Goal: Information Seeking & Learning: Stay updated

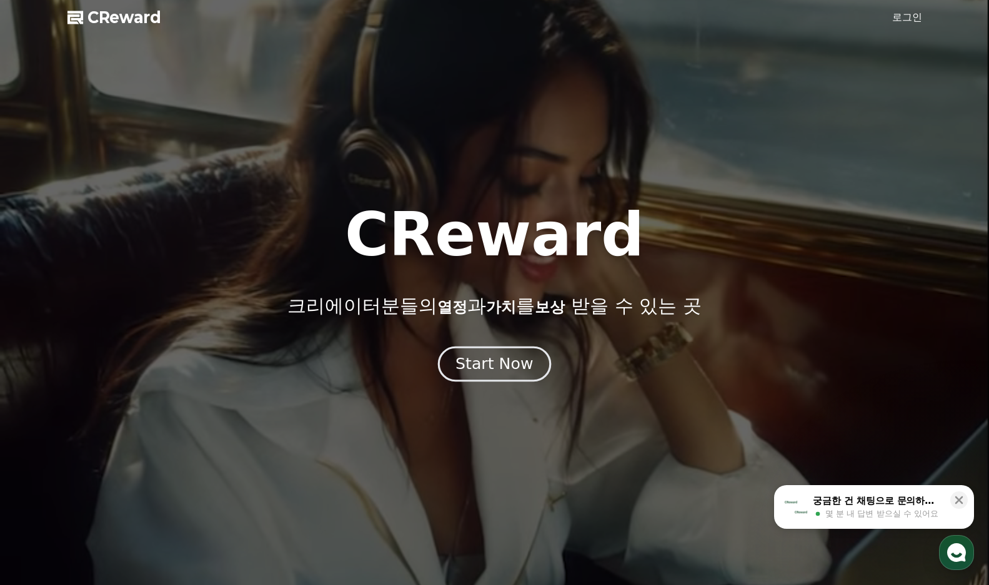
click at [517, 371] on div "Start Now" at bounding box center [493, 364] width 77 height 21
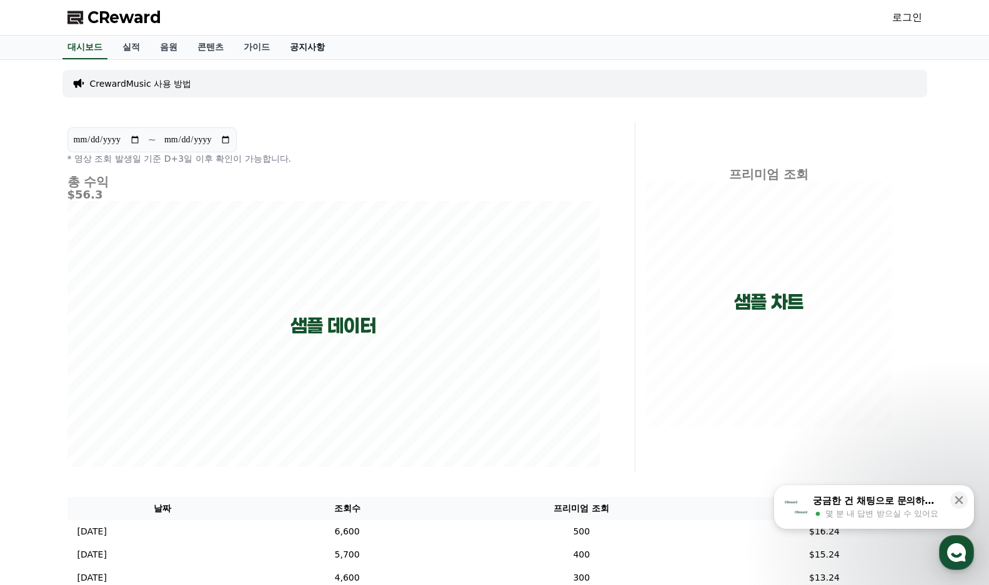
click at [299, 49] on link "공지사항" at bounding box center [307, 48] width 55 height 24
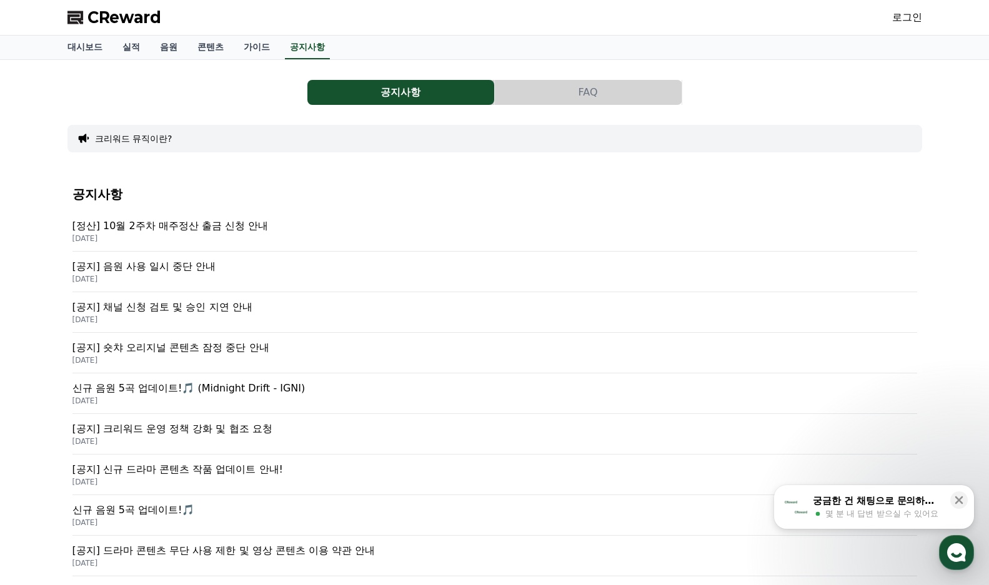
click at [243, 226] on p "[정산] 10월 2주차 매주정산 출금 신청 안내" at bounding box center [494, 226] width 845 height 15
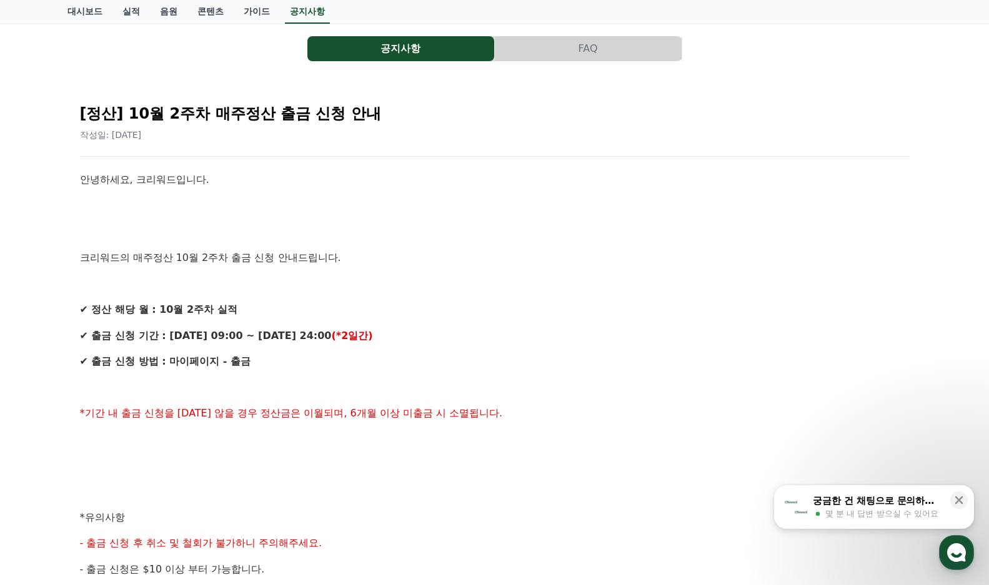
scroll to position [62, 0]
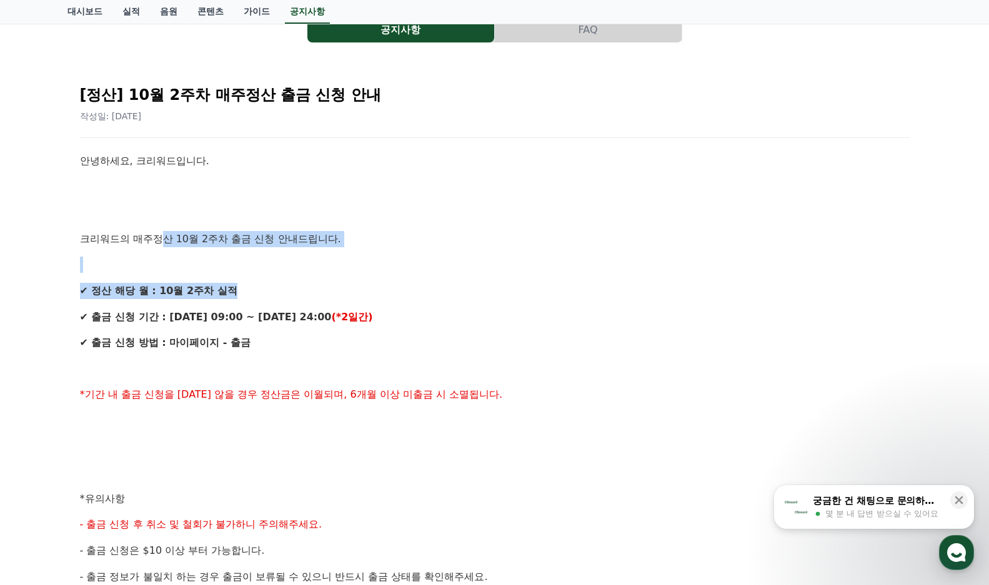
drag, startPoint x: 270, startPoint y: 265, endPoint x: 397, endPoint y: 347, distance: 151.5
click at [360, 316] on div "안녕하세요, 크리워드입니다. 크리워드의 매주정산 10월 2주차 출금 신청 안내드립니다. ✔ 정산 해당 월 : 10월 2주차 실적 ✔ 출금 신청…" at bounding box center [495, 512] width 830 height 718
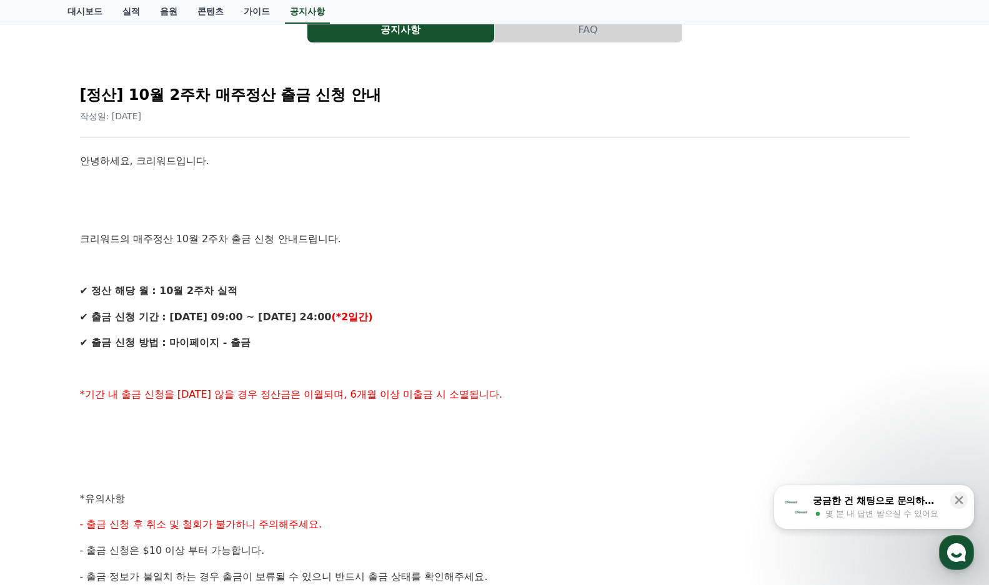
click at [399, 347] on p "✔ 출금 신청 방법 : 마이페이지 - 출금" at bounding box center [495, 343] width 830 height 16
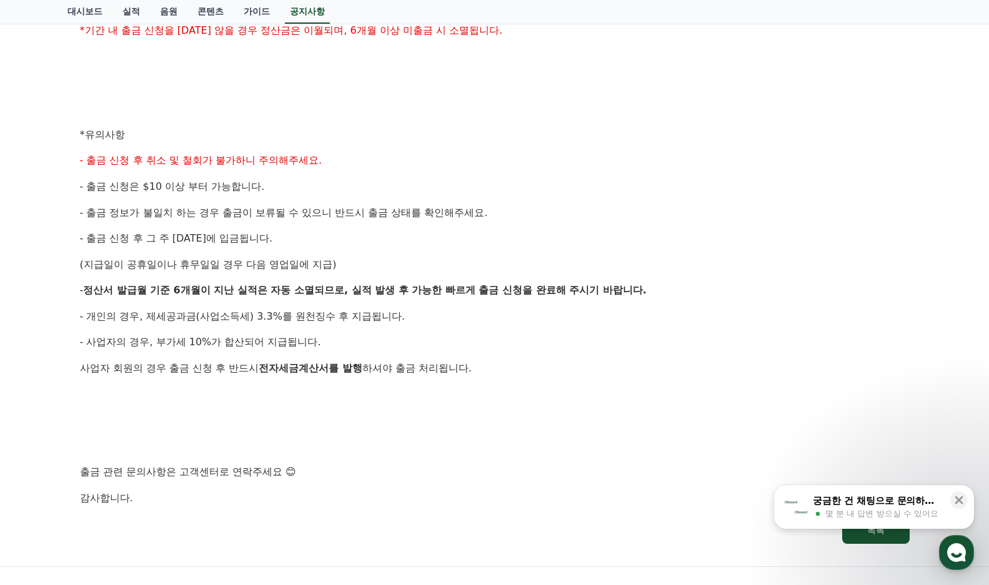
scroll to position [437, 0]
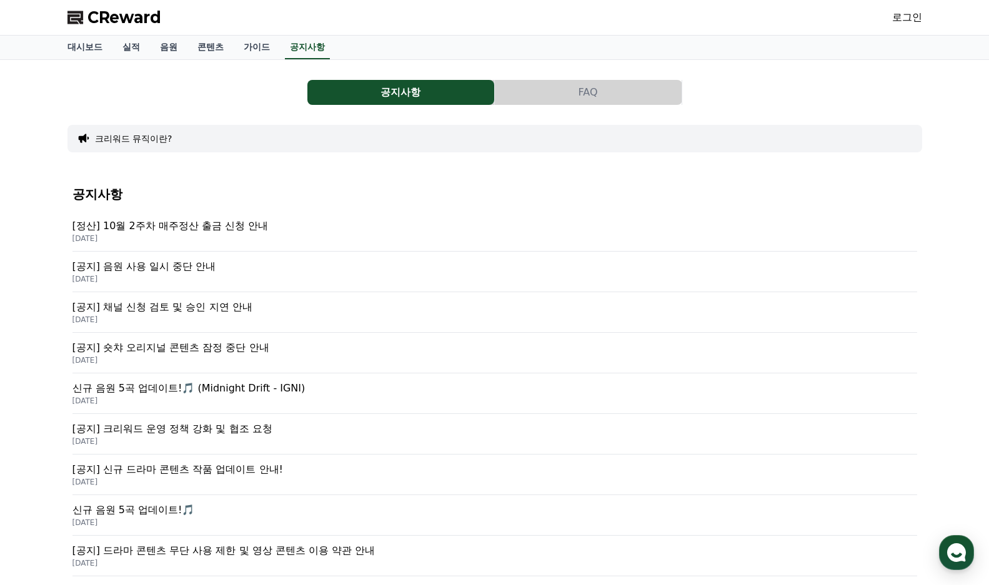
click at [198, 271] on p "[공지] 음원 사용 일시 중단 안내" at bounding box center [494, 266] width 845 height 15
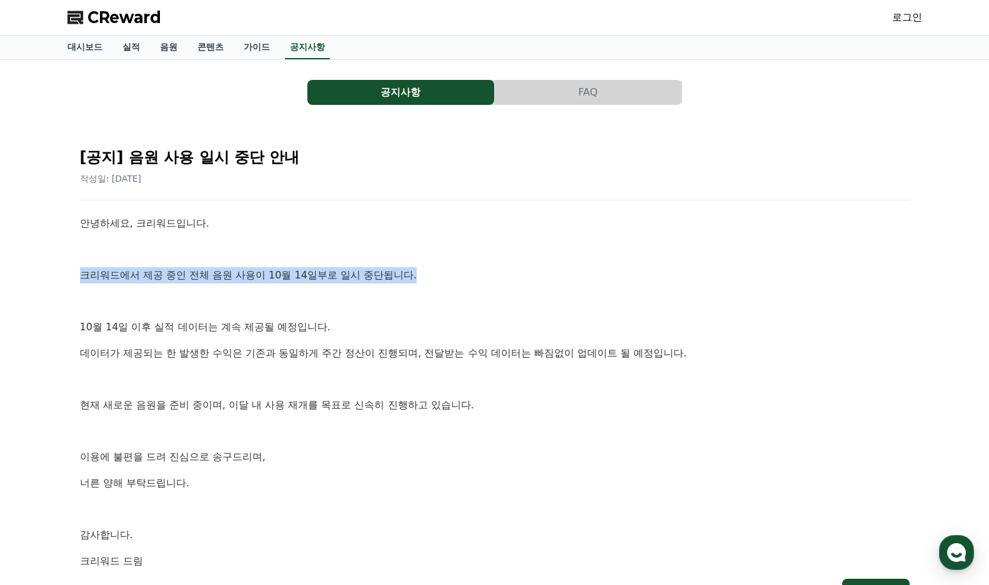
drag, startPoint x: 62, startPoint y: 274, endPoint x: 452, endPoint y: 274, distance: 389.8
click at [452, 274] on div "공지사항 FAQ [공지] 음원 사용 일시 중단 안내 작성일: [DATE] 안녕하세요, 크리워드입니다. 크리워드에서 제공 중인 전체 음원 사용이…" at bounding box center [494, 344] width 989 height 569
click at [452, 274] on p "크리워드에서 제공 중인 전체 음원 사용이 10월 14일부로 일시 중단됩니다." at bounding box center [495, 275] width 830 height 16
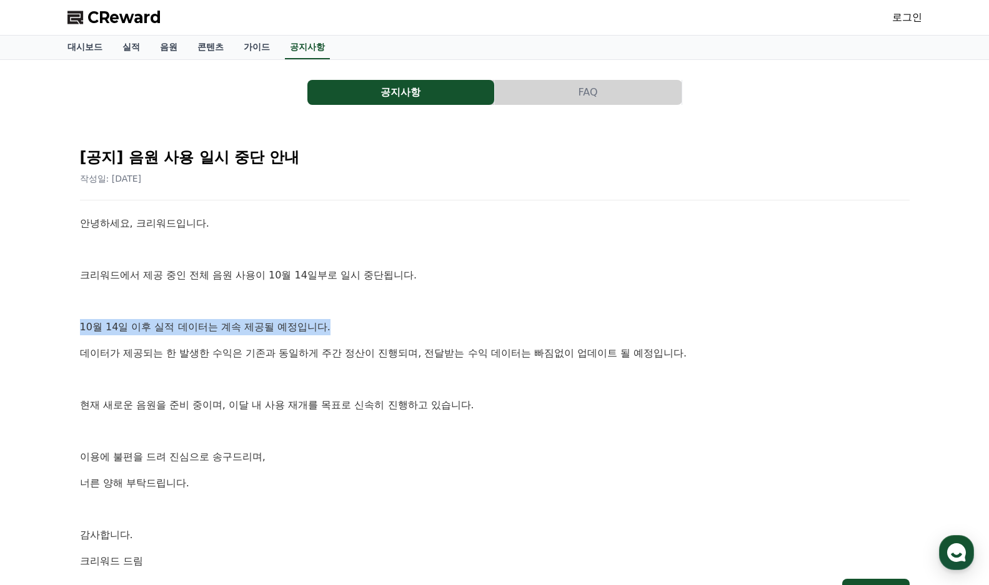
drag, startPoint x: 79, startPoint y: 325, endPoint x: 404, endPoint y: 332, distance: 325.6
click at [403, 332] on div "[공지] 음원 사용 일시 중단 안내 작성일: [DATE] 안녕하세요, 크리워드입니다. 크리워드에서 제공 중인 전체 음원 사용이 10월 14일부…" at bounding box center [494, 372] width 835 height 474
click at [404, 332] on p "10월 14일 이후 실적 데이터는 계속 제공될 예정입니다." at bounding box center [495, 327] width 830 height 16
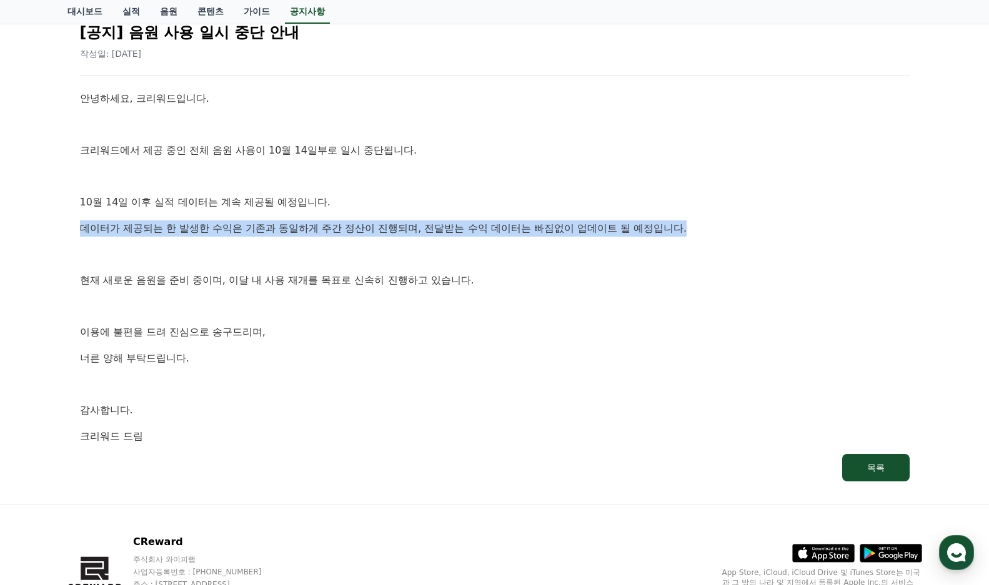
drag, startPoint x: 89, startPoint y: 228, endPoint x: 710, endPoint y: 226, distance: 621.6
click at [710, 226] on div "[공지] 음원 사용 일시 중단 안내 작성일: [DATE] 안녕하세요, 크리워드입니다. 크리워드에서 제공 중인 전체 음원 사용이 10월 14일부…" at bounding box center [494, 247] width 845 height 484
click at [710, 226] on p "데이터가 제공되는 한 발생한 수익은 기존과 동일하게 주간 정산이 진행되며, 전달받는 수익 데이터는 빠짐없이 업데이트 될 예정입니다." at bounding box center [495, 229] width 830 height 16
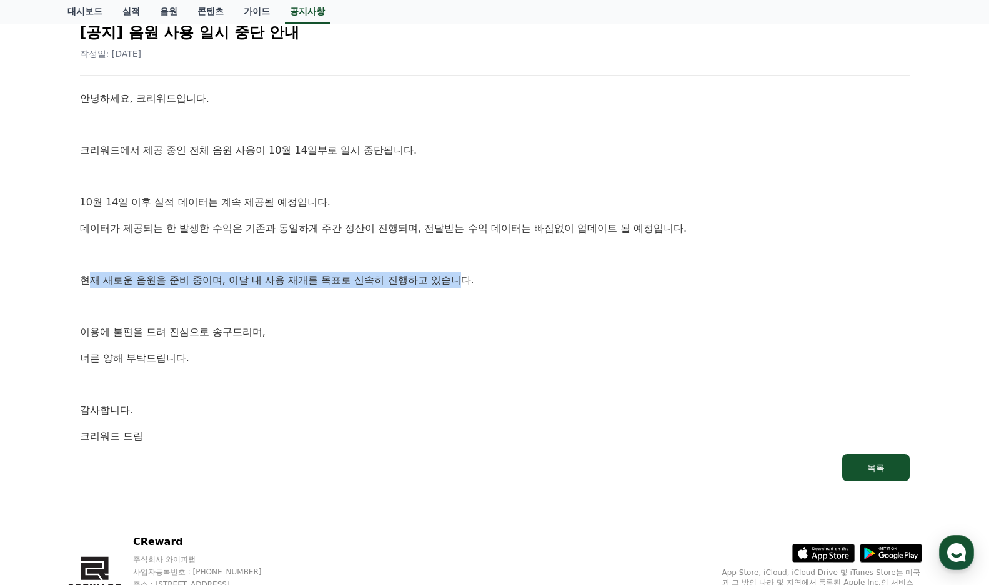
drag, startPoint x: 85, startPoint y: 281, endPoint x: 496, endPoint y: 285, distance: 411.1
click at [490, 284] on p "현재 새로운 음원을 준비 중이며, 이달 내 사용 재개를 목표로 신속히 진행하고 있습니다." at bounding box center [495, 280] width 830 height 16
click at [496, 285] on p "현재 새로운 음원을 준비 중이며, 이달 내 사용 재개를 목표로 신속히 진행하고 있습니다." at bounding box center [495, 280] width 830 height 16
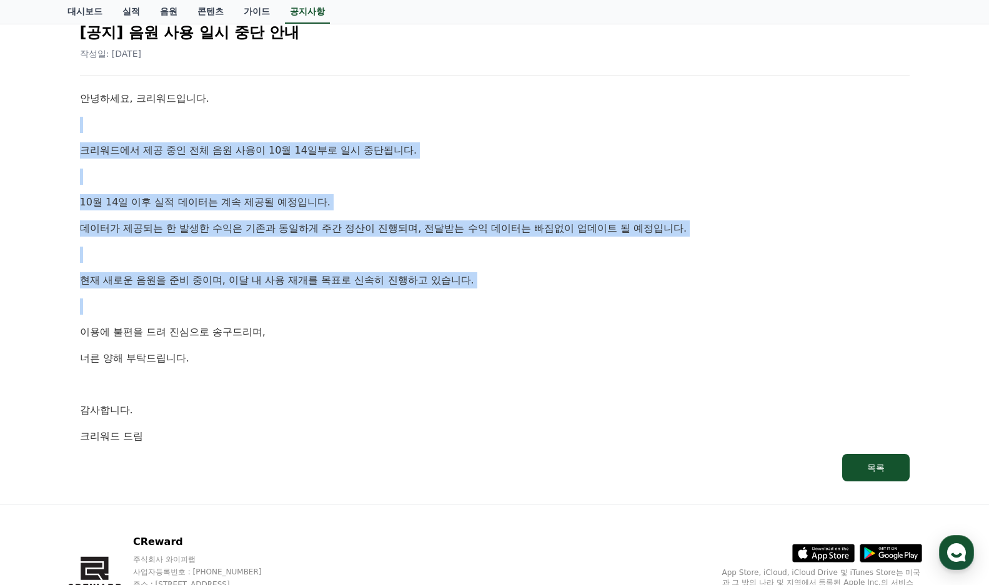
drag, startPoint x: 528, startPoint y: 292, endPoint x: 90, endPoint y: 126, distance: 468.2
click at [90, 126] on div "안녕하세요, 크리워드입니다. 크리워드에서 제공 중인 전체 음원 사용이 10월 14일부로 일시 중단됩니다. [DATE] 이후 실적 데이터는 계속…" at bounding box center [495, 268] width 830 height 354
click at [273, 256] on p at bounding box center [495, 255] width 830 height 16
click at [284, 276] on p "현재 새로운 음원을 준비 중이며, 이달 내 사용 재개를 목표로 신속히 진행하고 있습니다." at bounding box center [495, 280] width 830 height 16
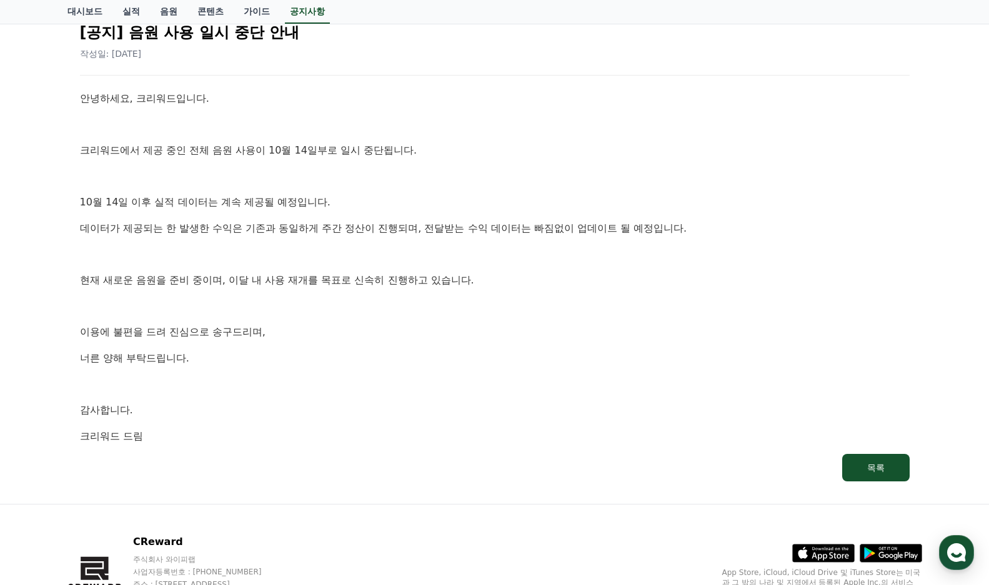
click at [254, 315] on div "안녕하세요, 크리워드입니다. 크리워드에서 제공 중인 전체 음원 사용이 10월 14일부로 일시 중단됩니다. [DATE] 이후 실적 데이터는 계속…" at bounding box center [495, 268] width 830 height 354
drag, startPoint x: 184, startPoint y: 355, endPoint x: 252, endPoint y: 375, distance: 70.5
click at [237, 367] on div "[공지] 음원 사용 일시 중단 안내 작성일: [DATE] 안녕하세요, 크리워드입니다. 크리워드에서 제공 중인 전체 음원 사용이 10월 14일부…" at bounding box center [494, 247] width 835 height 474
click at [253, 375] on div "안녕하세요, 크리워드입니다. 크리워드에서 제공 중인 전체 음원 사용이 10월 14일부로 일시 중단됩니다. [DATE] 이후 실적 데이터는 계속…" at bounding box center [495, 268] width 830 height 354
